Goal: Communication & Community: Answer question/provide support

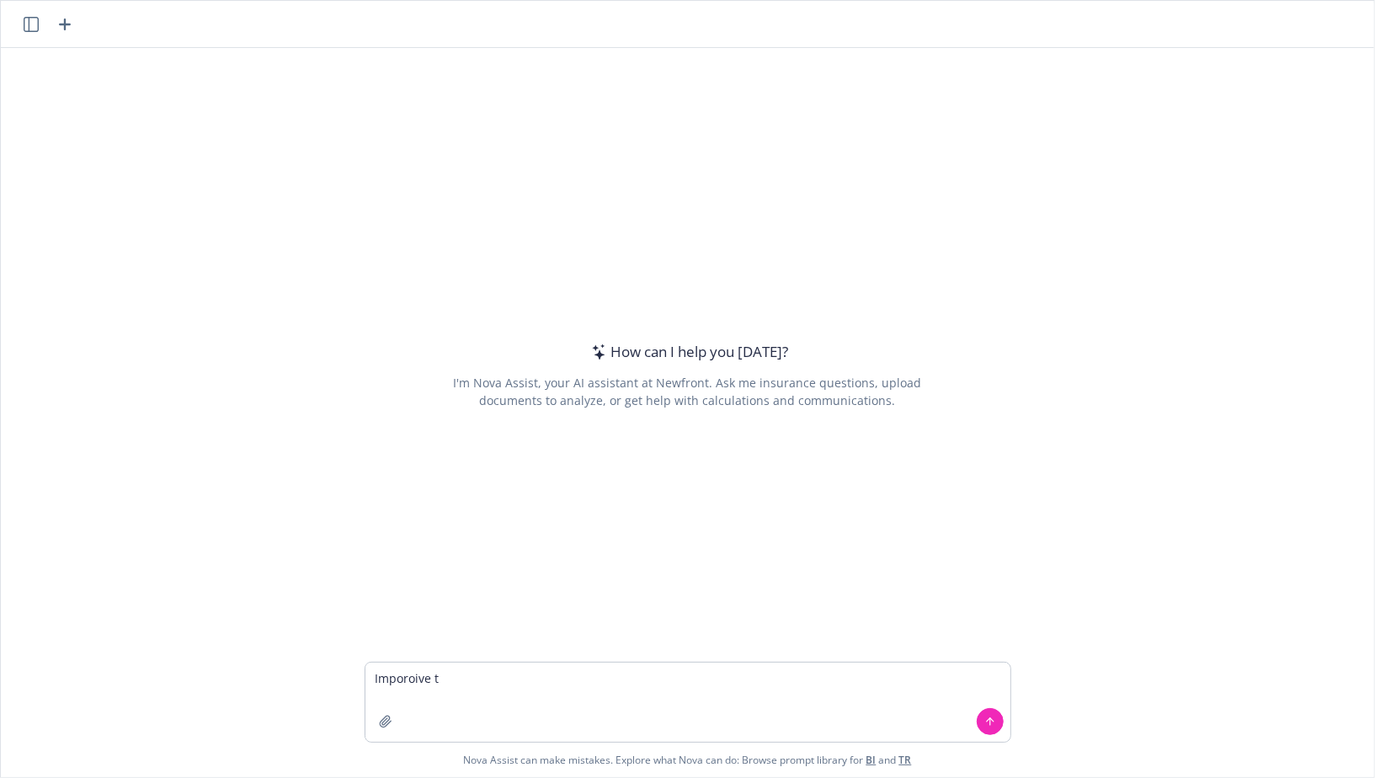
type textarea "Imporoive th"
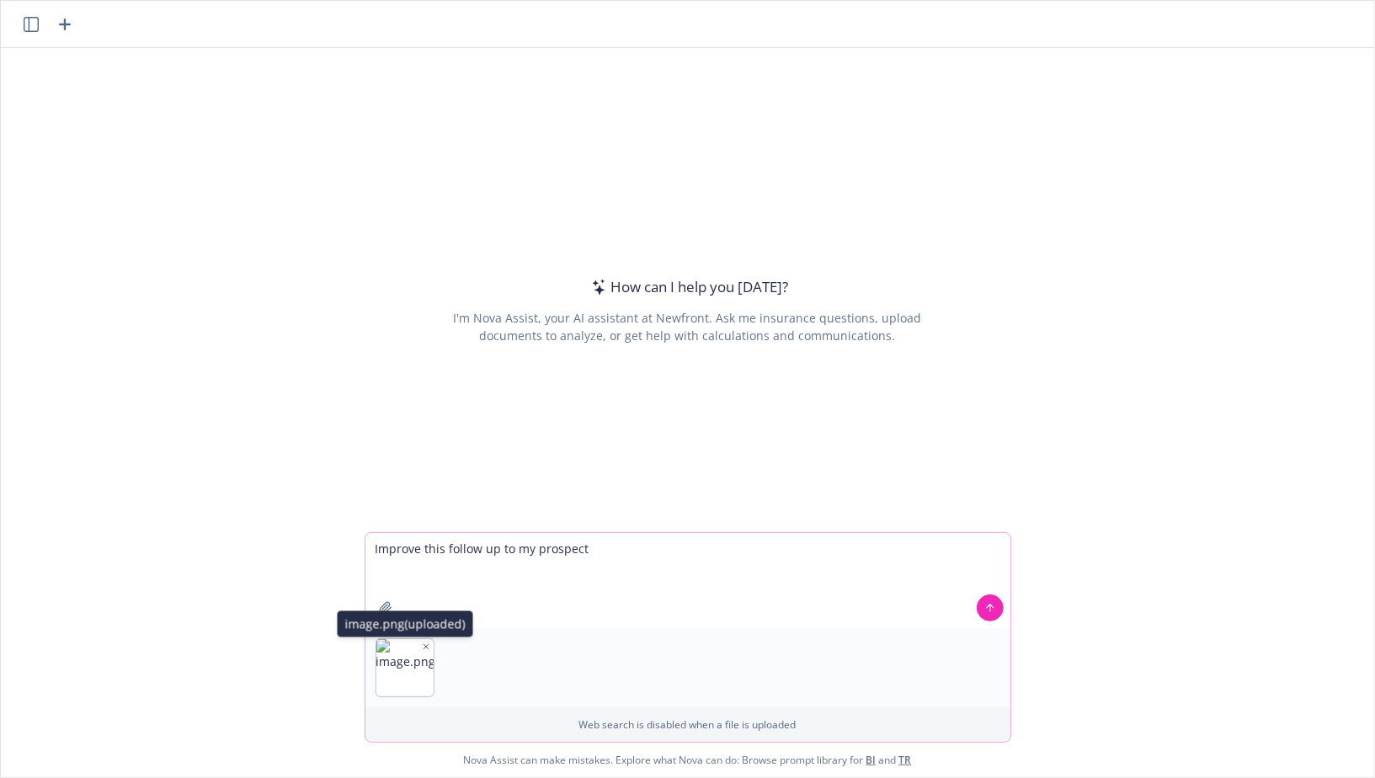
click at [426, 646] on icon "button" at bounding box center [426, 646] width 4 height 4
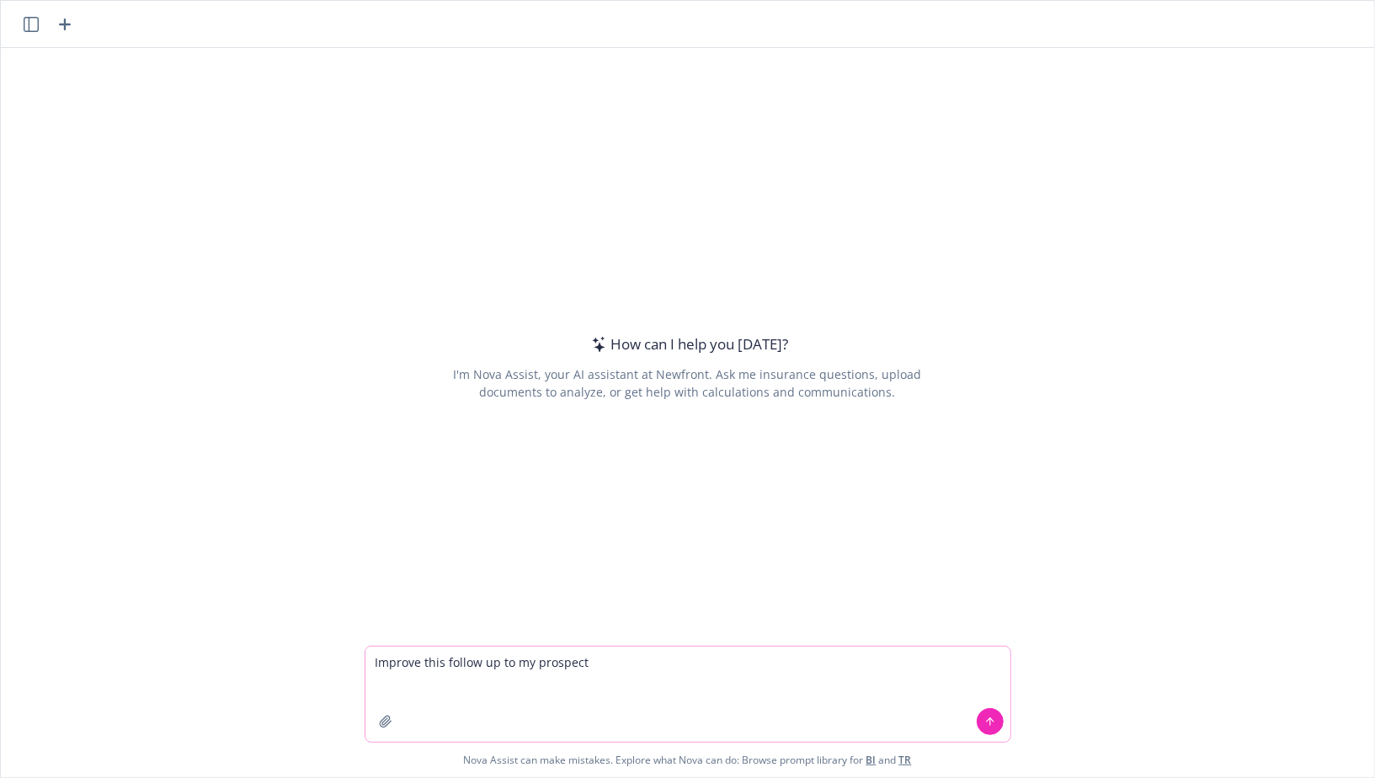
paste textarea "Dear [PERSON_NAME], Thank you again for your time this evening; it’s always gre…"
type textarea "Improve this follow up to my prospect Dear [PERSON_NAME], Thank you again for y…"
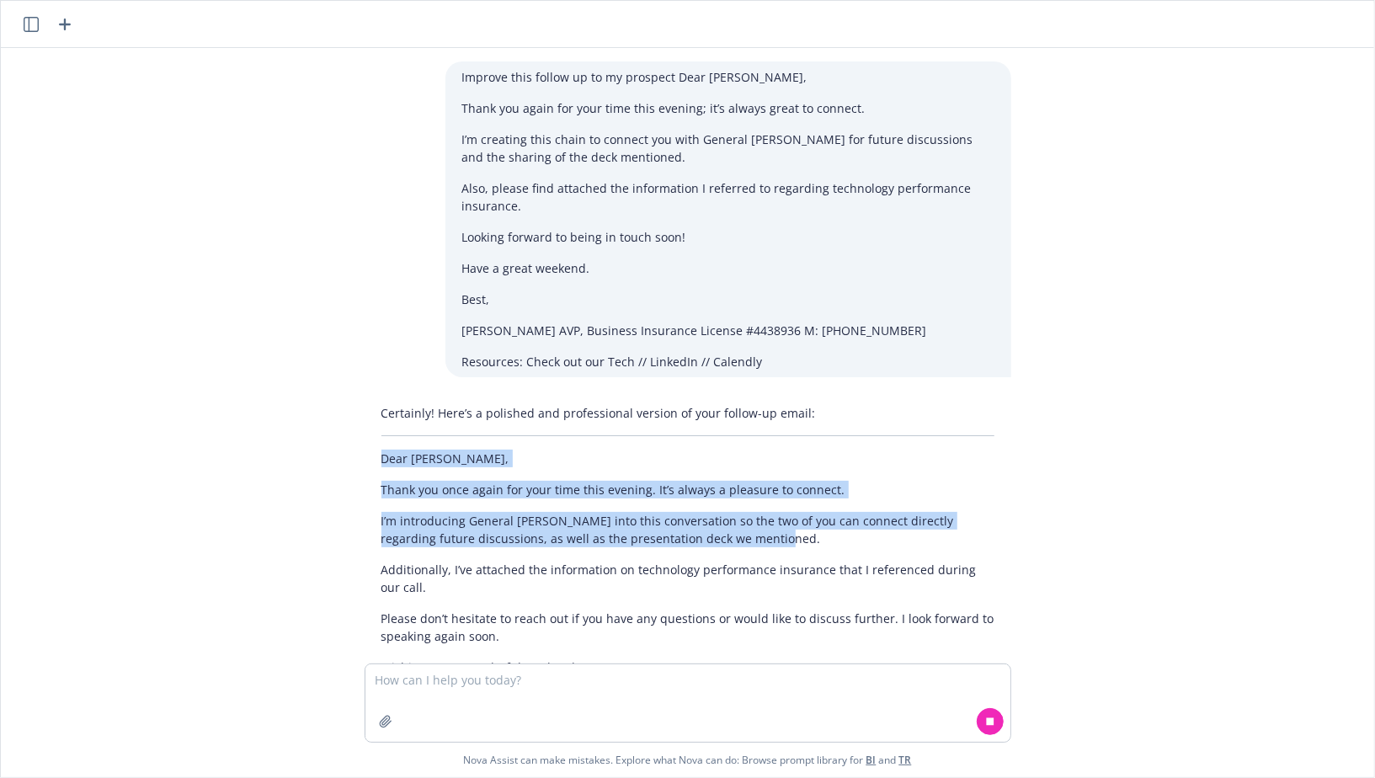
drag, startPoint x: 383, startPoint y: 461, endPoint x: 583, endPoint y: 585, distance: 235.3
click at [583, 580] on div "Certainly! Here’s a polished and professional version of your follow-up email: …" at bounding box center [688, 590] width 647 height 387
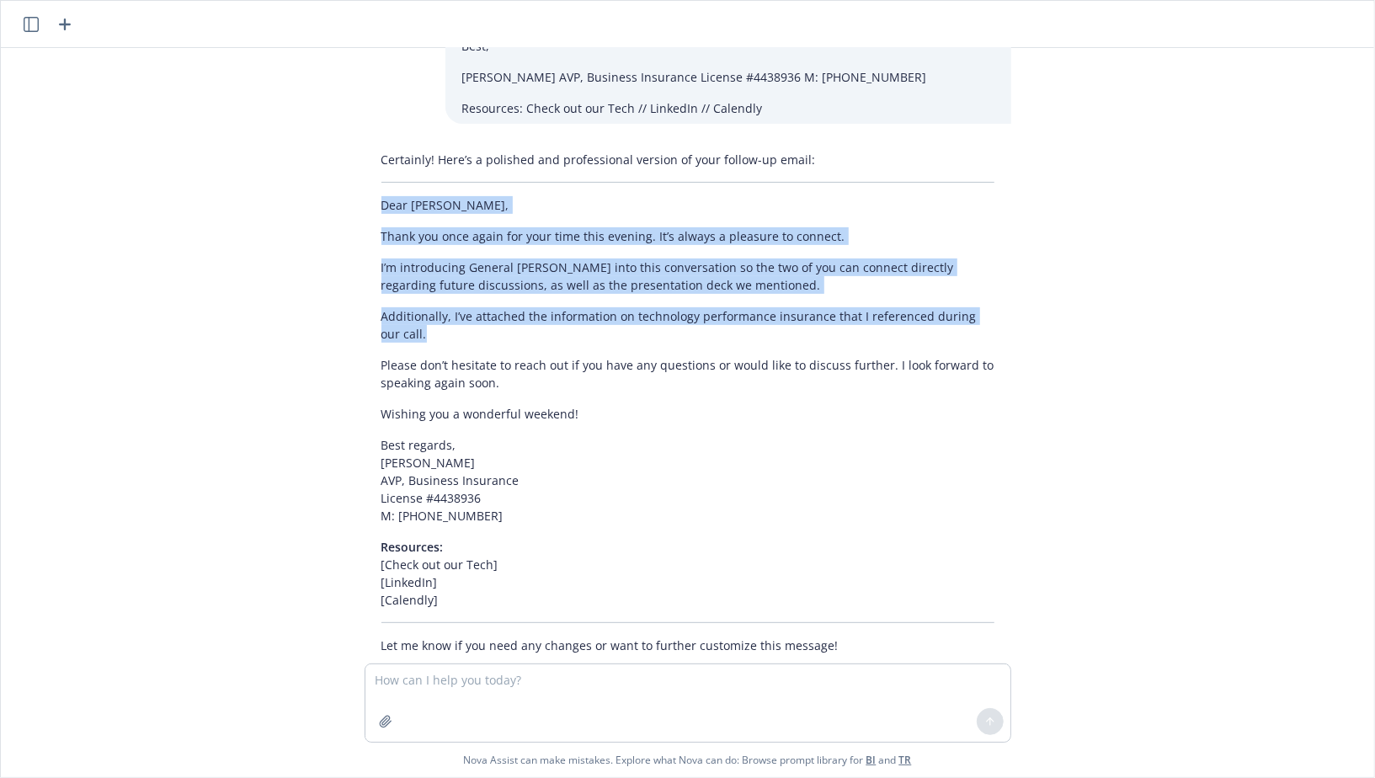
scroll to position [288, 0]
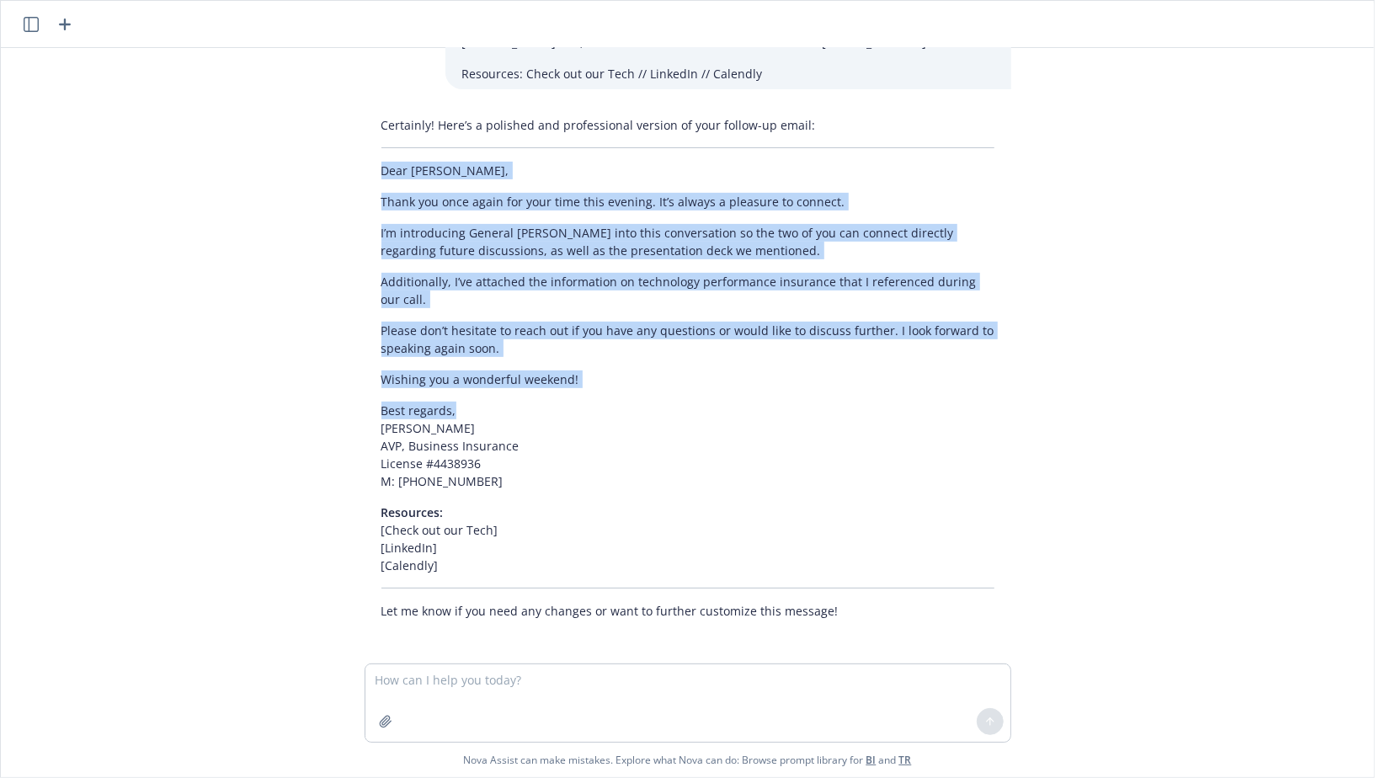
click at [524, 402] on p "Best regards, [PERSON_NAME] AVP, Business Insurance License #4438936 M: [PHONE_…" at bounding box center [687, 446] width 613 height 88
copy div "Dear [PERSON_NAME], Thank you once again for your time this evening. It’s alway…"
